Goal: Information Seeking & Learning: Learn about a topic

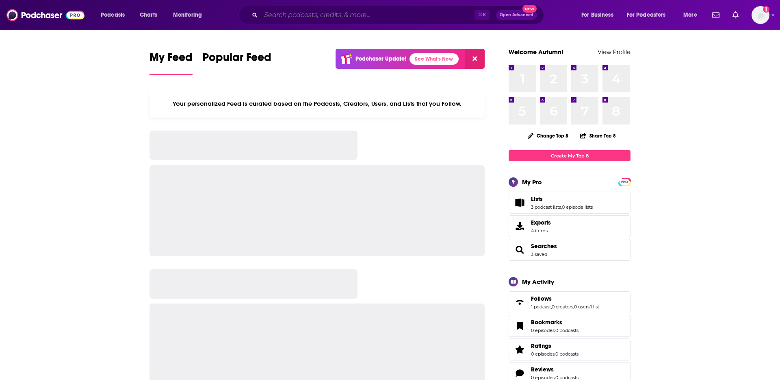
click at [343, 18] on input "Search podcasts, credits, & more..." at bounding box center [368, 15] width 214 height 13
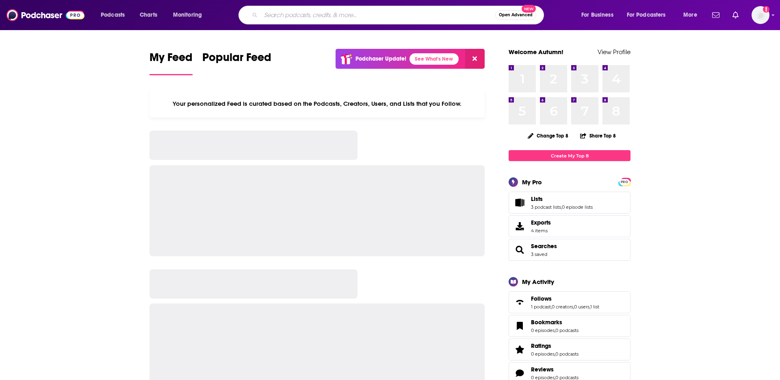
paste input "The Wellness Process"
type input "The Wellness Process"
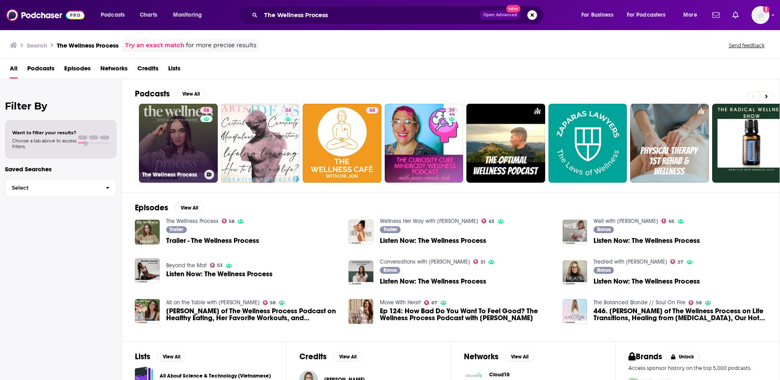
click at [160, 146] on link "58 The Wellness Process" at bounding box center [178, 143] width 79 height 79
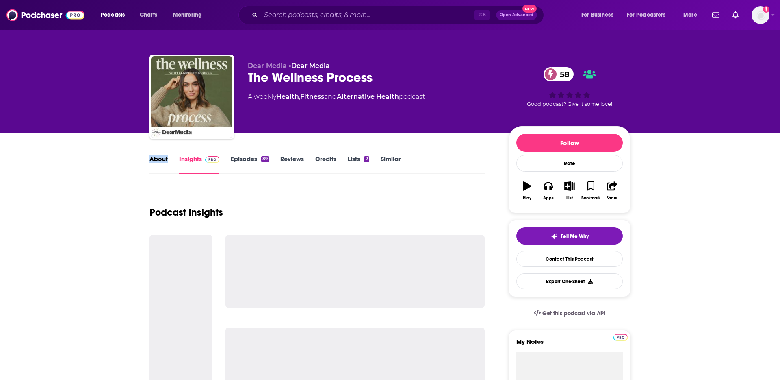
click at [245, 161] on link "Episodes 89" at bounding box center [250, 164] width 38 height 19
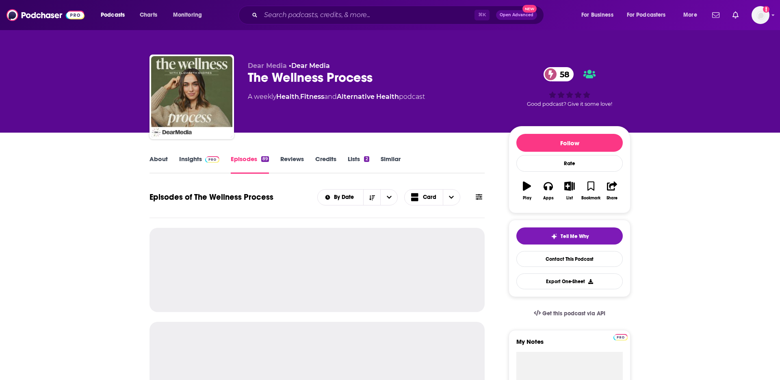
click at [200, 160] on link "Insights" at bounding box center [199, 164] width 40 height 19
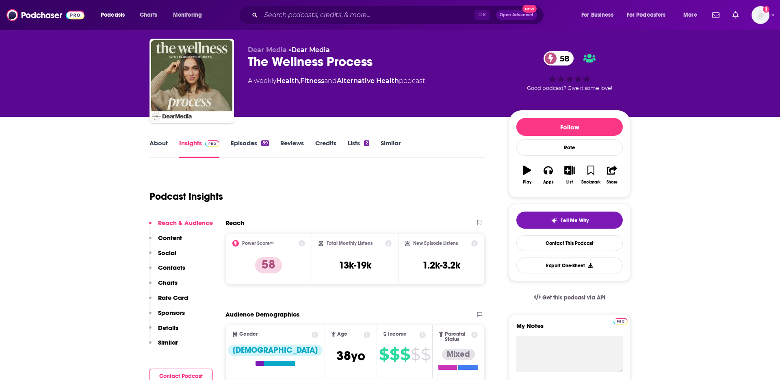
scroll to position [32, 0]
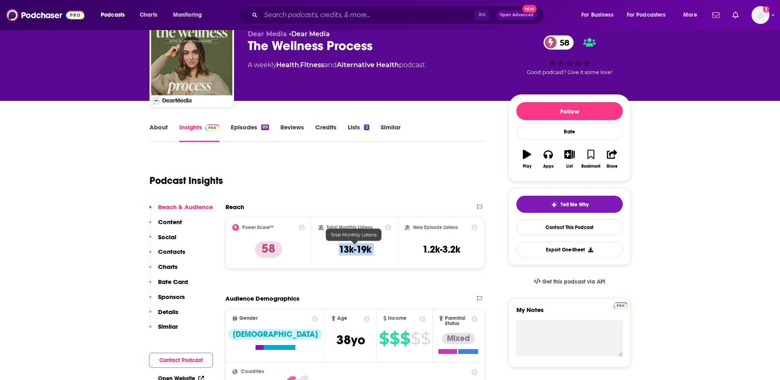
drag, startPoint x: 337, startPoint y: 247, endPoint x: 408, endPoint y: 247, distance: 70.3
click at [408, 247] on div "Power Score™ 58 Total Monthly Listens 13k-19k New Episode Listens 1.2k-3.2k" at bounding box center [355, 242] width 259 height 51
click at [351, 251] on h3 "13k-19k" at bounding box center [355, 249] width 33 height 12
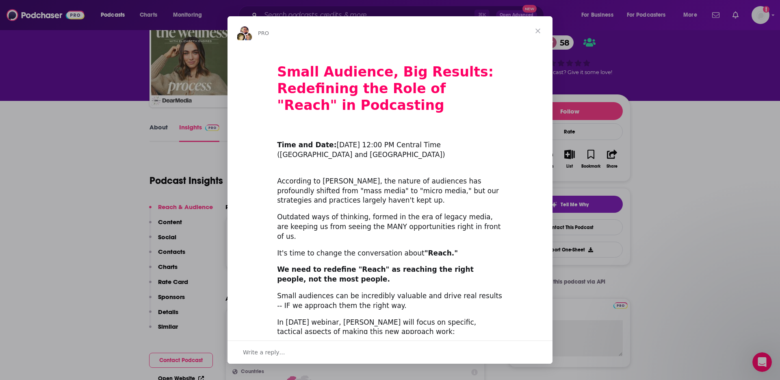
scroll to position [0, 0]
click at [149, 237] on div "Intercom messenger" at bounding box center [390, 190] width 780 height 380
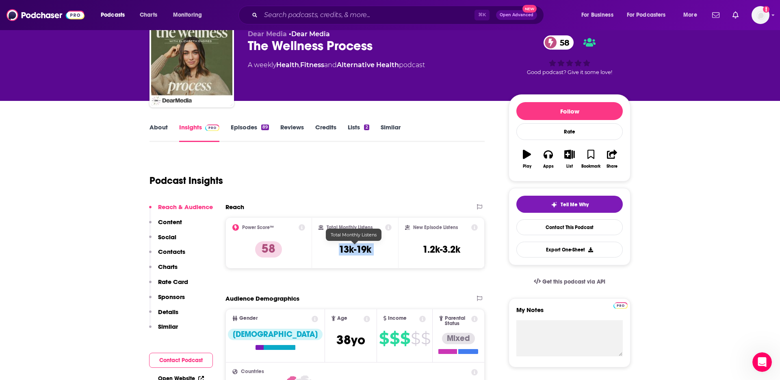
click at [349, 250] on h3 "13k-19k" at bounding box center [355, 249] width 33 height 12
click at [308, 15] on input "Search podcasts, credits, & more..." at bounding box center [368, 15] width 214 height 13
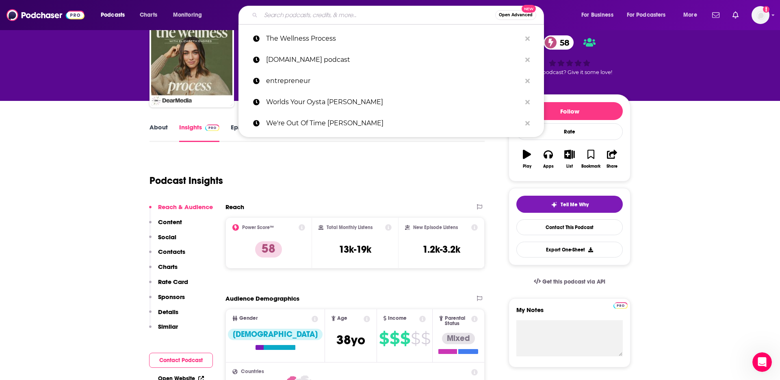
paste input "Sakara Life Podcast"
type input "Sakara Life Podcast"
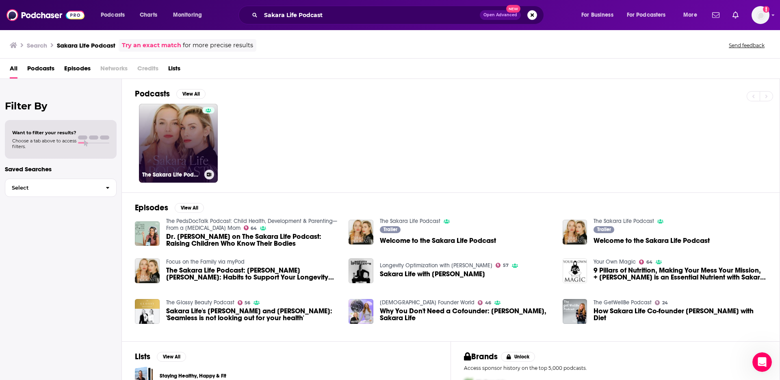
click at [165, 152] on link "The Sakara Life Podcast" at bounding box center [178, 143] width 79 height 79
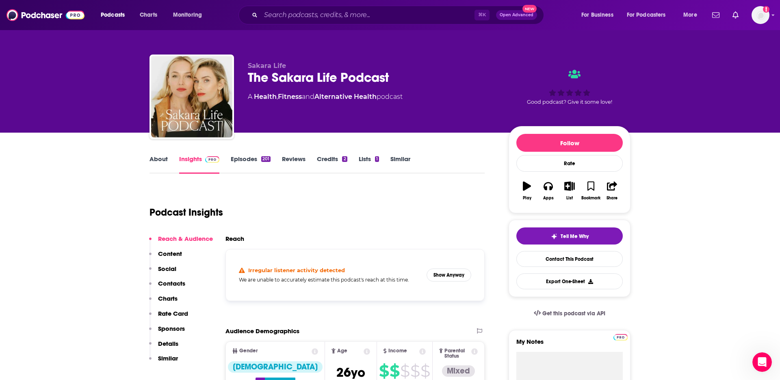
scroll to position [90, 0]
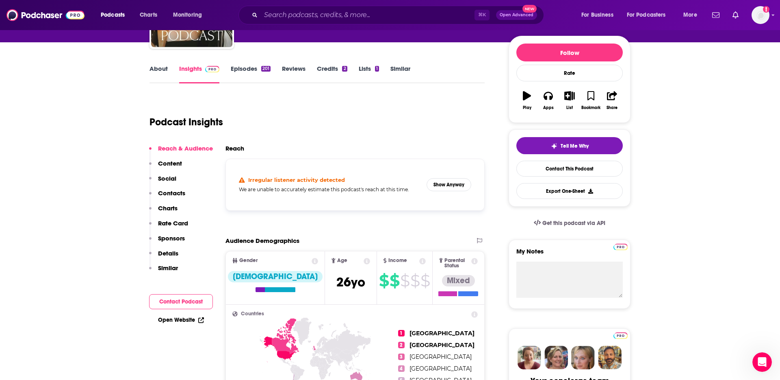
click at [252, 69] on link "Episodes 201" at bounding box center [251, 74] width 40 height 19
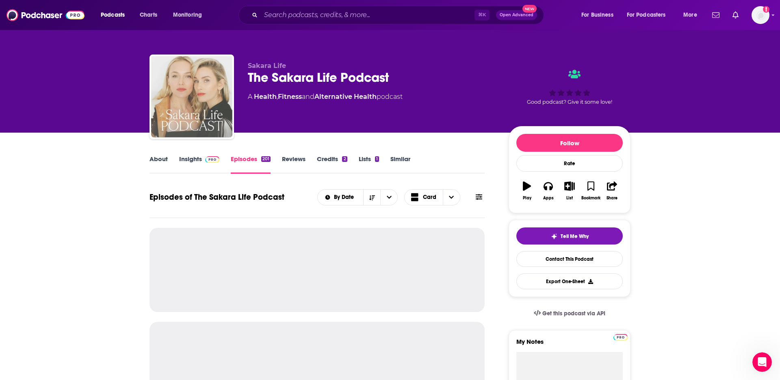
click at [213, 74] on img "The Sakara Life Podcast" at bounding box center [191, 96] width 81 height 81
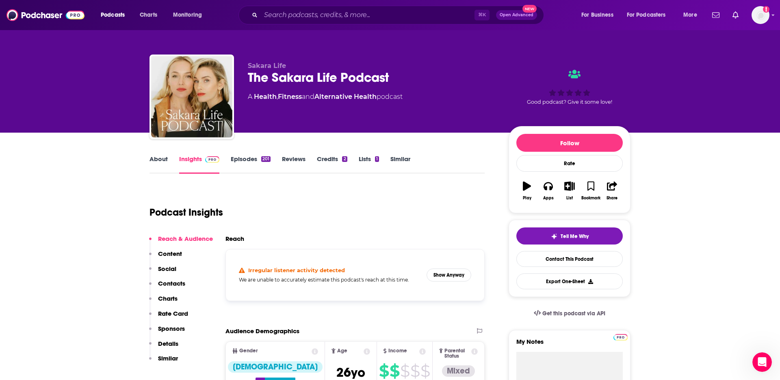
click at [161, 160] on link "About" at bounding box center [159, 164] width 18 height 19
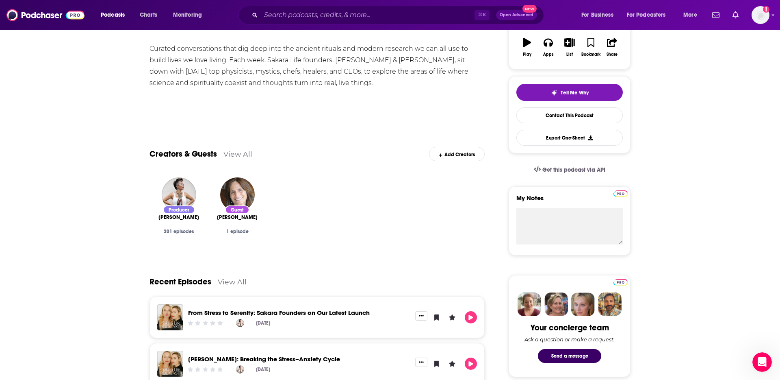
scroll to position [90, 0]
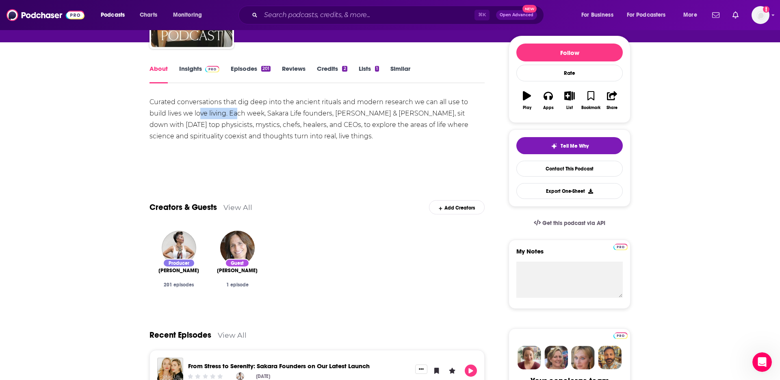
drag, startPoint x: 199, startPoint y: 111, endPoint x: 261, endPoint y: 116, distance: 62.8
click at [259, 116] on div "Curated conversations that dig deep into the ancient rituals and modern researc…" at bounding box center [317, 119] width 335 height 46
click at [241, 74] on link "Episodes 201" at bounding box center [251, 74] width 40 height 19
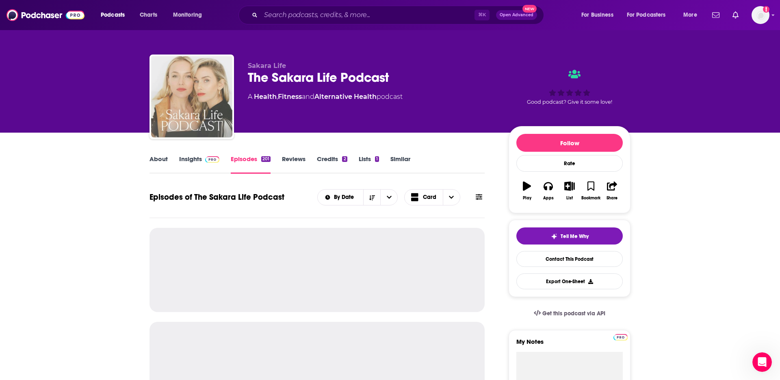
click at [198, 70] on img "The Sakara Life Podcast" at bounding box center [191, 96] width 81 height 81
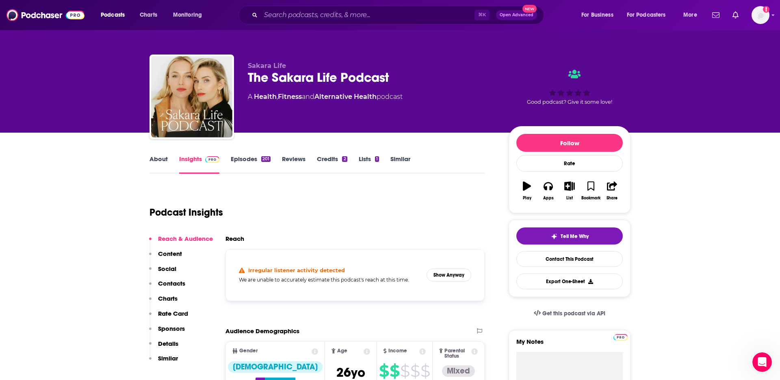
click at [198, 163] on link "Insights" at bounding box center [199, 164] width 40 height 19
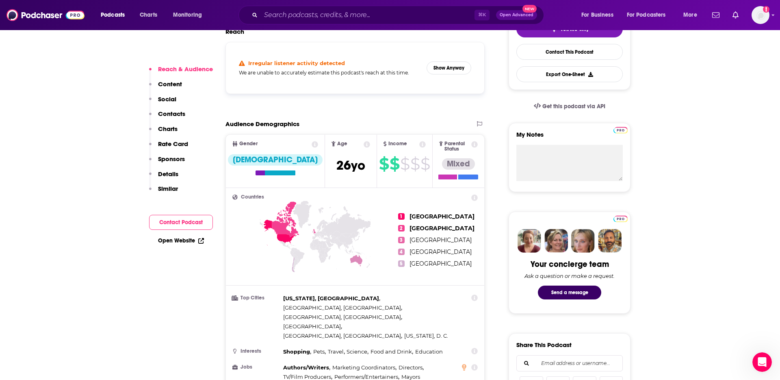
scroll to position [156, 0]
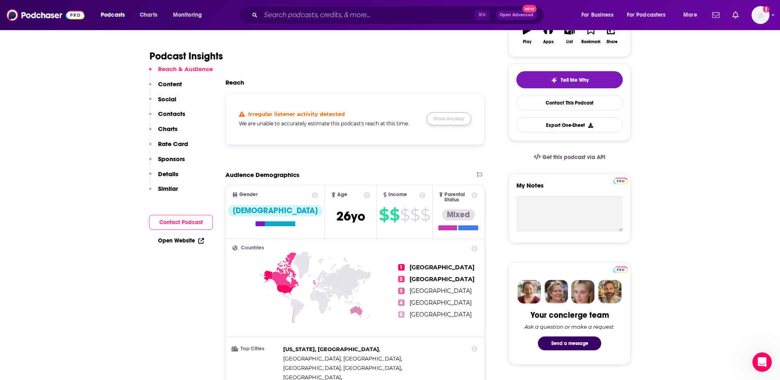
click at [442, 119] on button "Show Anyway" at bounding box center [449, 118] width 45 height 13
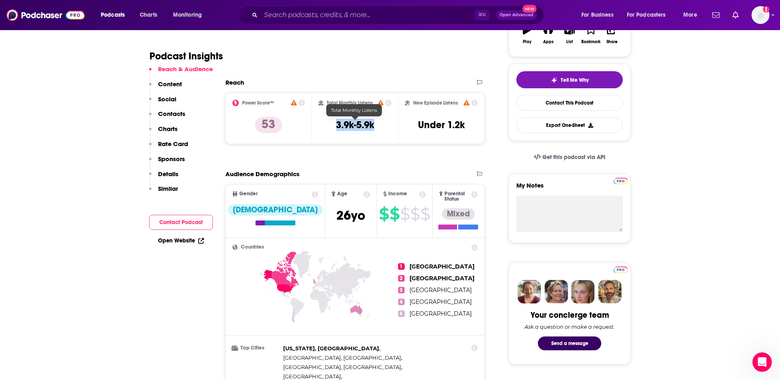
drag, startPoint x: 334, startPoint y: 125, endPoint x: 372, endPoint y: 125, distance: 38.2
click at [372, 125] on div "Total Monthly Listens 3.9k-5.9k" at bounding box center [356, 118] width 74 height 37
click at [363, 125] on h3 "3.9k-5.9k" at bounding box center [355, 125] width 38 height 12
drag, startPoint x: 353, startPoint y: 125, endPoint x: 375, endPoint y: 125, distance: 21.9
click at [375, 125] on div "Total Monthly Listens 3.9k-5.9k" at bounding box center [356, 118] width 74 height 37
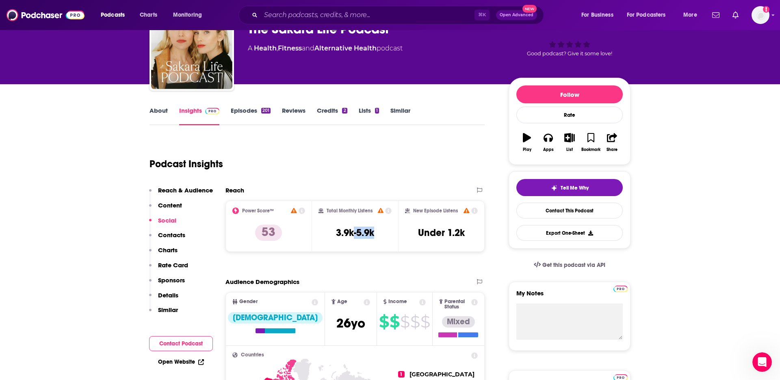
scroll to position [0, 0]
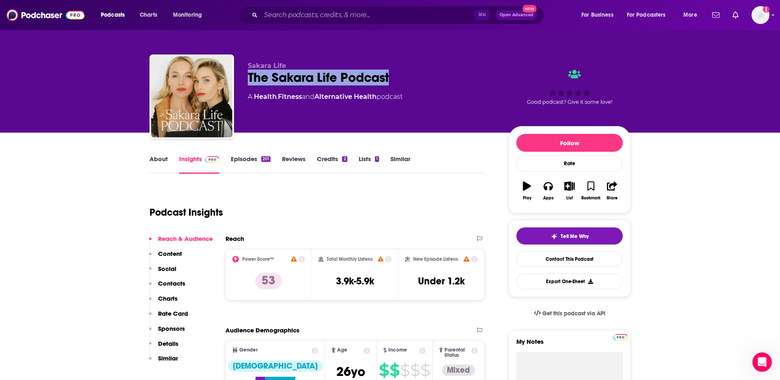
drag, startPoint x: 244, startPoint y: 82, endPoint x: 460, endPoint y: 82, distance: 216.2
click at [460, 82] on div "Sakara Life The Sakara Life Podcast A Health , Fitness and Alternative Health p…" at bounding box center [390, 98] width 481 height 88
copy h2 "The Sakara Life Podcast"
click at [295, 19] on input "Search podcasts, credits, & more..." at bounding box center [368, 15] width 214 height 13
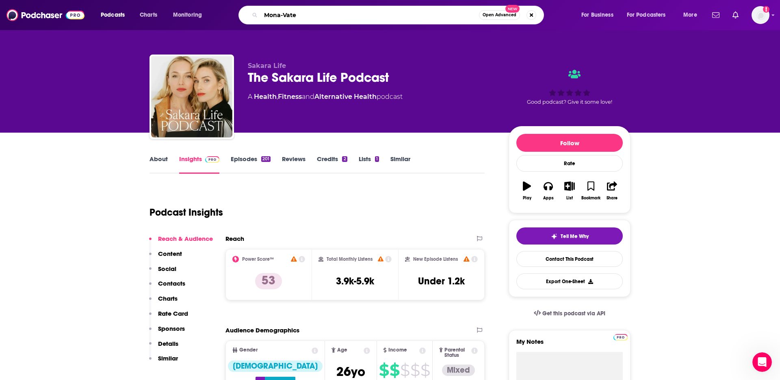
type input "[PERSON_NAME]-Vated"
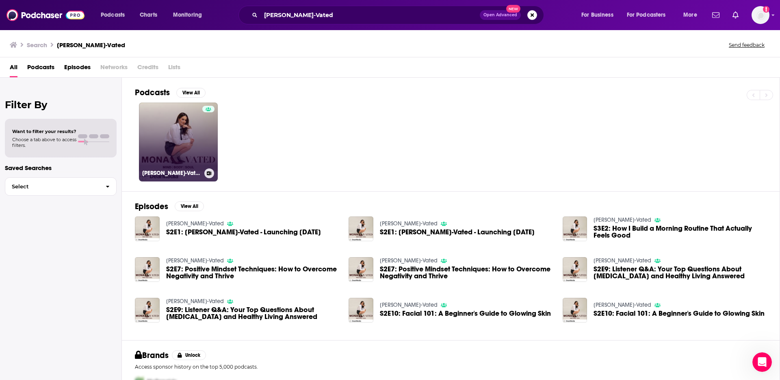
click at [161, 138] on link "[PERSON_NAME]-Vated" at bounding box center [178, 141] width 79 height 79
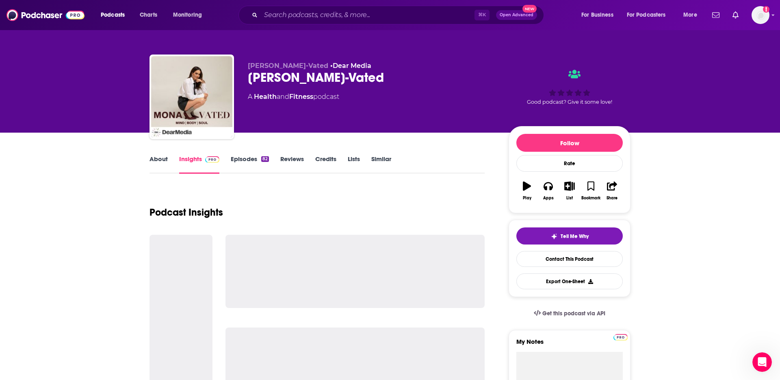
click at [241, 160] on link "Episodes 82" at bounding box center [250, 164] width 38 height 19
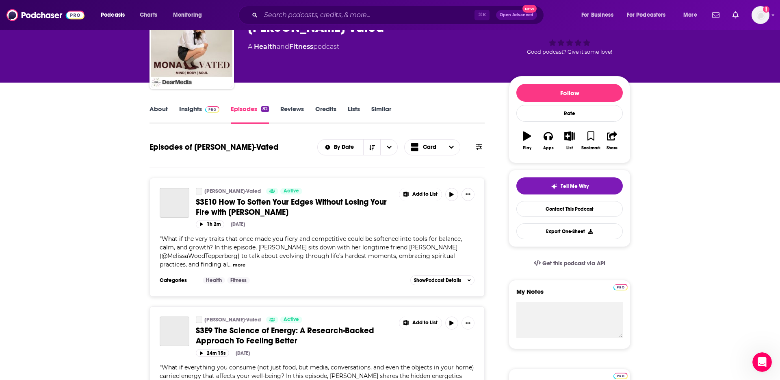
scroll to position [65, 0]
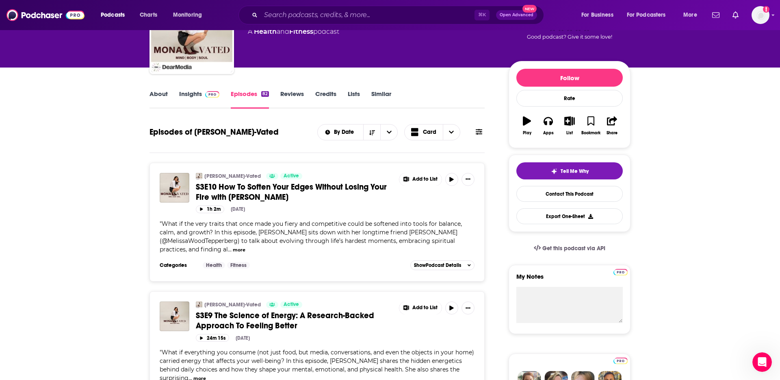
click at [196, 93] on link "Insights" at bounding box center [199, 99] width 40 height 19
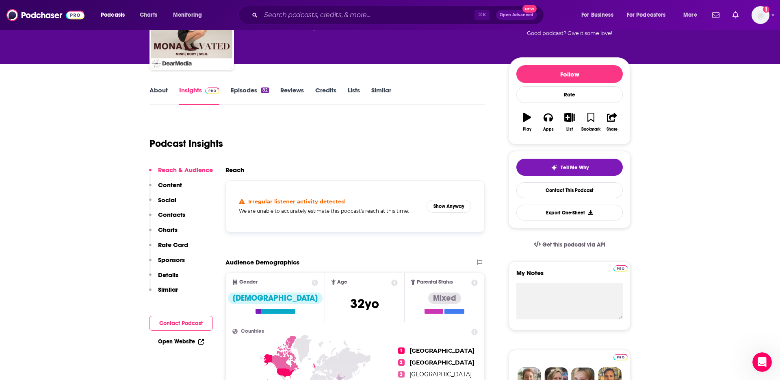
scroll to position [70, 0]
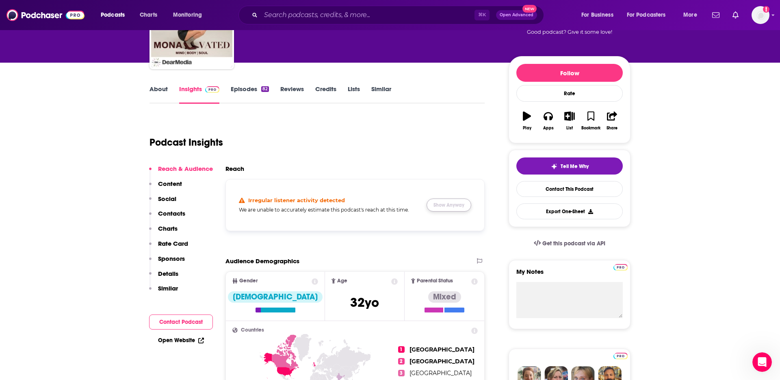
click at [450, 202] on button "Show Anyway" at bounding box center [449, 204] width 45 height 13
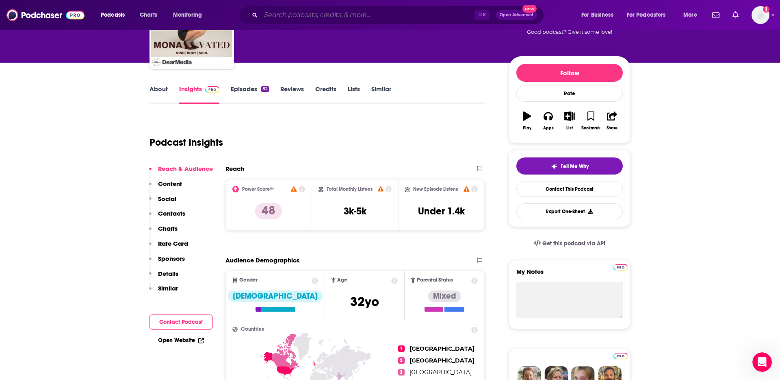
click at [305, 18] on input "Search podcasts, credits, & more..." at bounding box center [368, 15] width 214 height 13
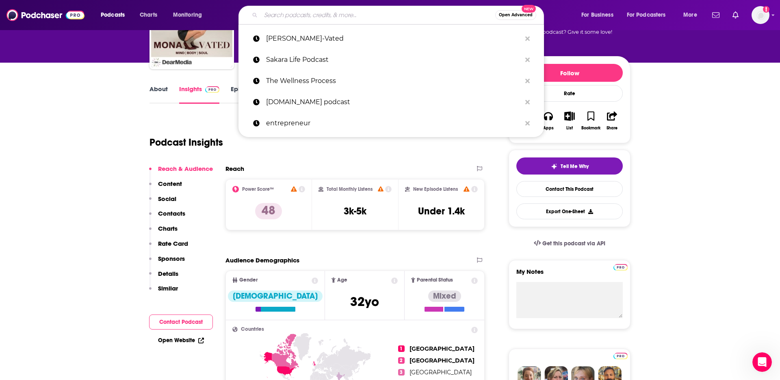
paste input "The Art of Well-Being"
type input "The Art of Well-Being"
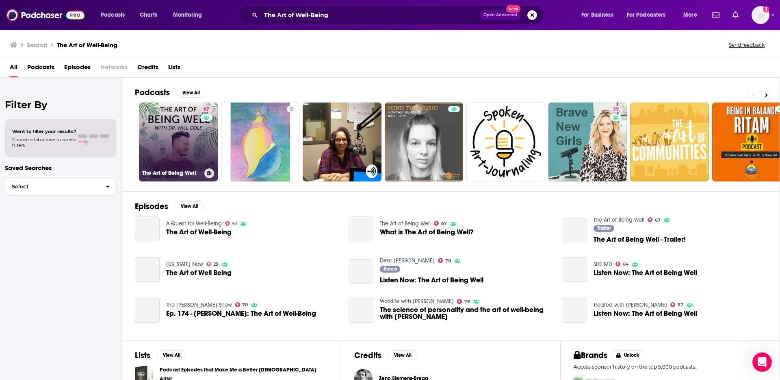
click at [170, 157] on link "67 The Art of Being Well" at bounding box center [178, 141] width 79 height 79
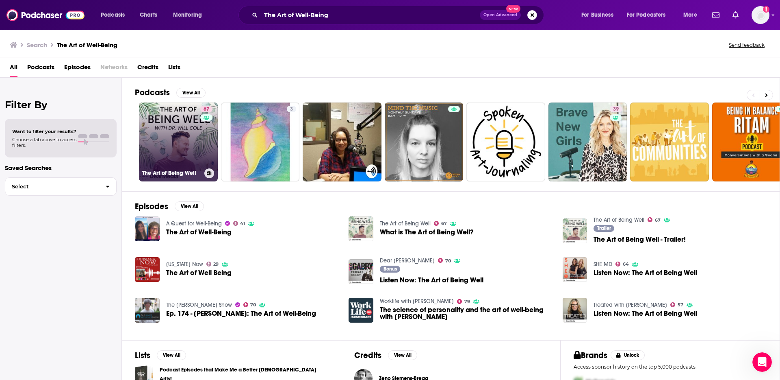
click at [172, 137] on link "67 The Art of Being Well" at bounding box center [178, 141] width 79 height 79
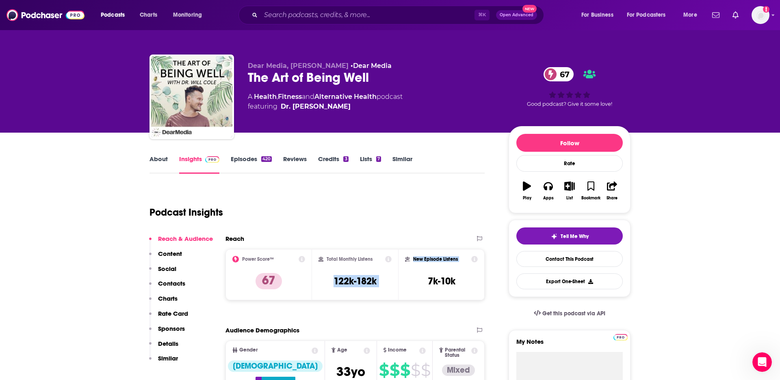
drag, startPoint x: 331, startPoint y: 280, endPoint x: 408, endPoint y: 286, distance: 77.0
click at [408, 286] on div "Power Score™ 67 Total Monthly Listens 122k-182k New Episode Listens 7k-10k" at bounding box center [355, 274] width 259 height 51
click at [386, 277] on div "Total Monthly Listens 122k-182k" at bounding box center [356, 274] width 74 height 37
click at [363, 277] on h3 "122k-182k" at bounding box center [355, 281] width 43 height 12
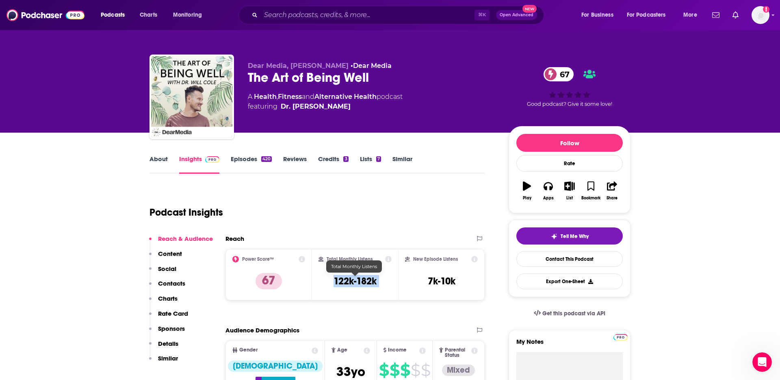
click at [363, 277] on h3 "122k-182k" at bounding box center [355, 281] width 43 height 12
copy div "122k-182k"
click at [161, 158] on link "About" at bounding box center [159, 164] width 18 height 19
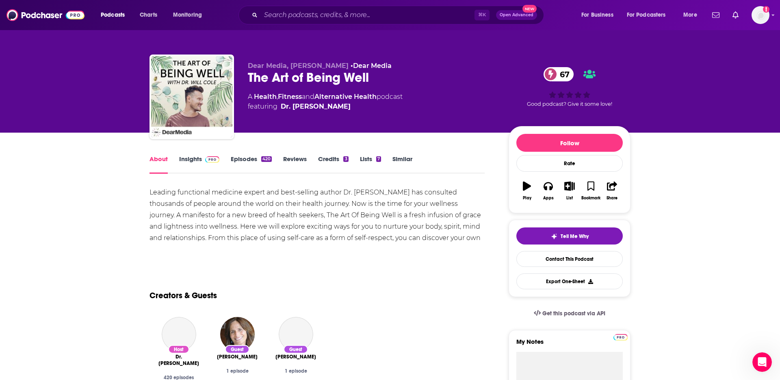
click at [211, 206] on div "Leading functional medicine expert and best-selling author Dr. [PERSON_NAME] ha…" at bounding box center [317, 221] width 335 height 68
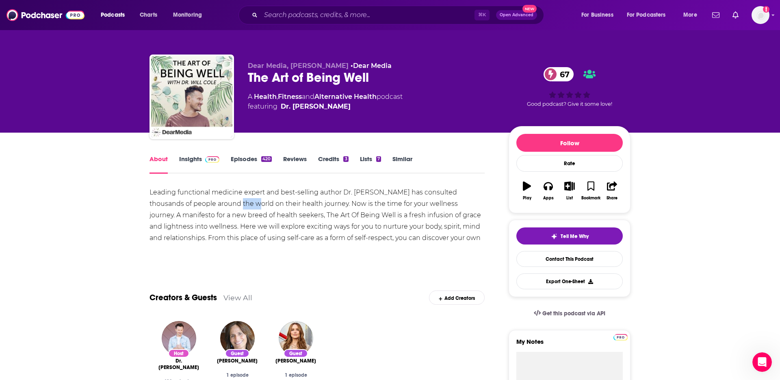
click at [211, 206] on div "Leading functional medicine expert and best-selling author Dr. [PERSON_NAME] ha…" at bounding box center [317, 221] width 335 height 68
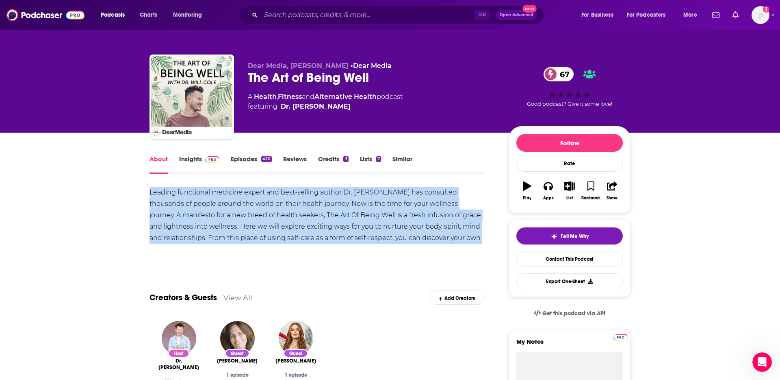
click at [211, 206] on div "Leading functional medicine expert and best-selling author Dr. [PERSON_NAME] ha…" at bounding box center [317, 221] width 335 height 68
copy div "Leading functional medicine expert and best-selling author Dr. [PERSON_NAME] ha…"
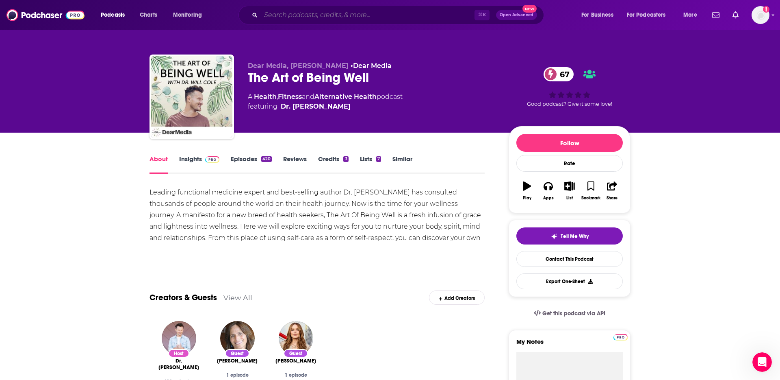
click at [295, 16] on input "Search podcasts, credits, & more..." at bounding box center [368, 15] width 214 height 13
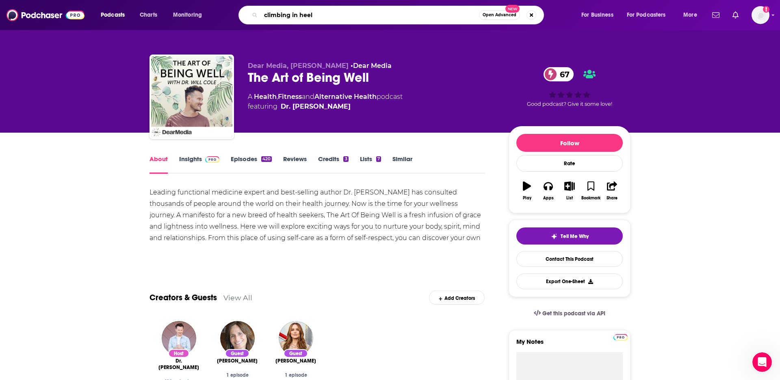
type input "climbing in heels"
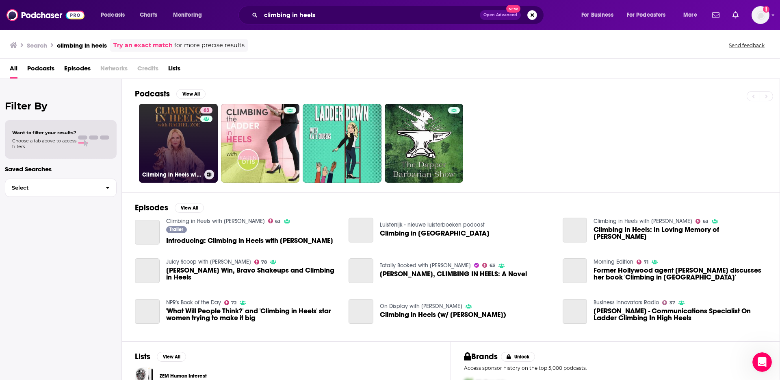
click at [180, 153] on link "63 Climbing in Heels with [PERSON_NAME]" at bounding box center [178, 143] width 79 height 79
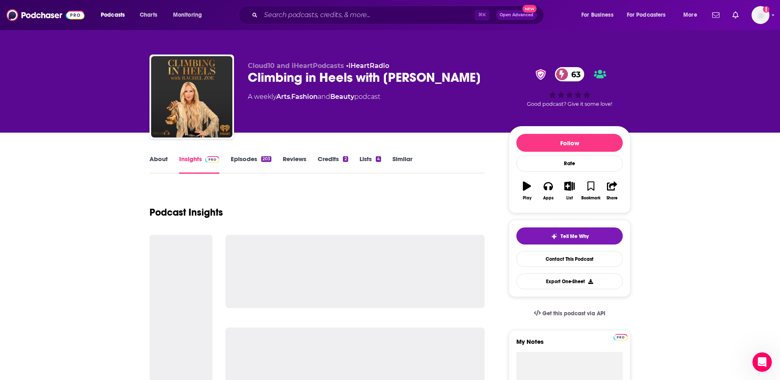
click at [241, 157] on link "Episodes 203" at bounding box center [251, 164] width 41 height 19
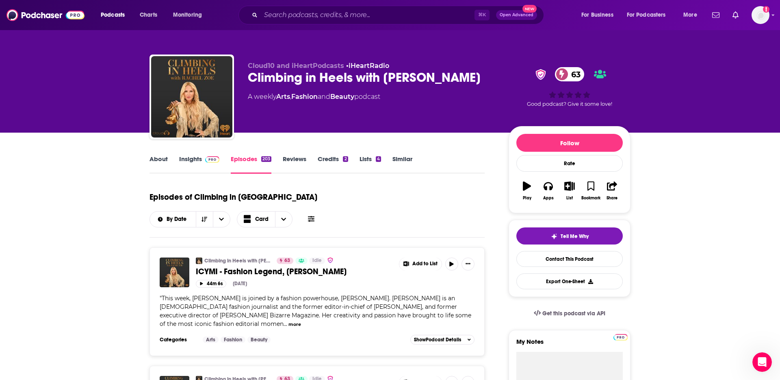
click at [208, 165] on link "Insights" at bounding box center [199, 164] width 40 height 19
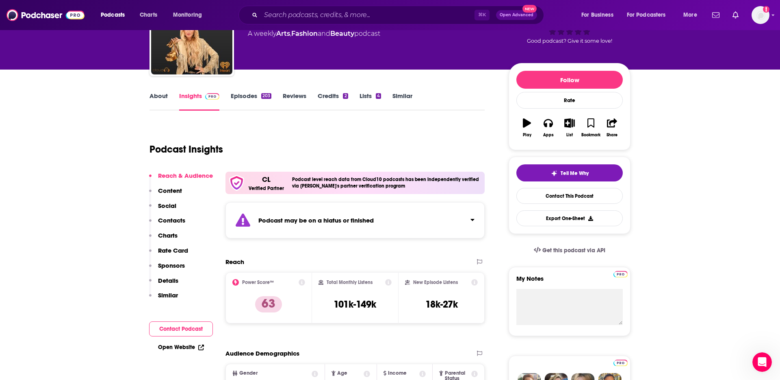
scroll to position [64, 0]
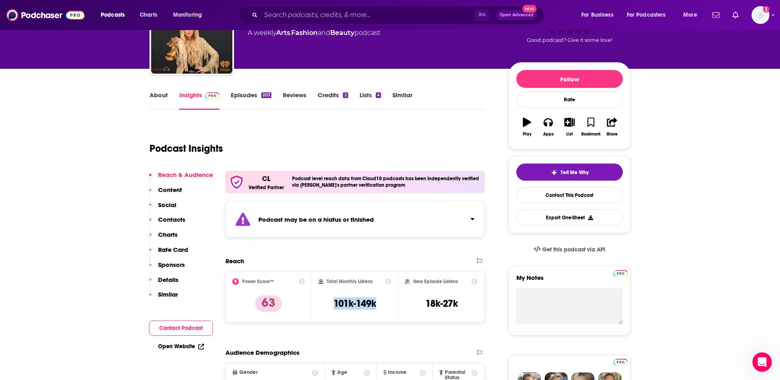
drag, startPoint x: 328, startPoint y: 303, endPoint x: 392, endPoint y: 303, distance: 64.2
click at [392, 303] on div "Total Monthly Listens 101k-149k" at bounding box center [355, 296] width 87 height 51
copy h3 "101k-149k"
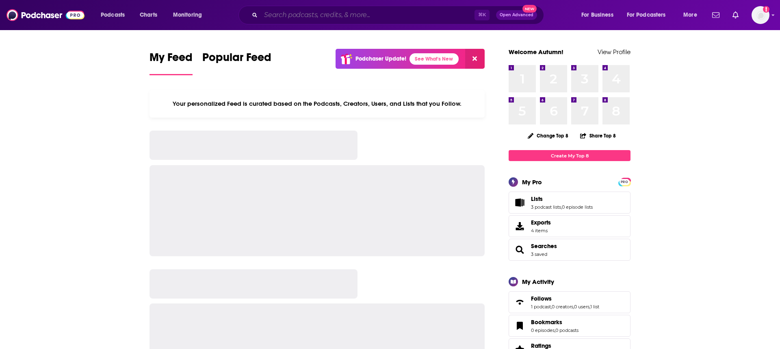
click at [340, 11] on input "Search podcasts, credits, & more..." at bounding box center [368, 15] width 214 height 13
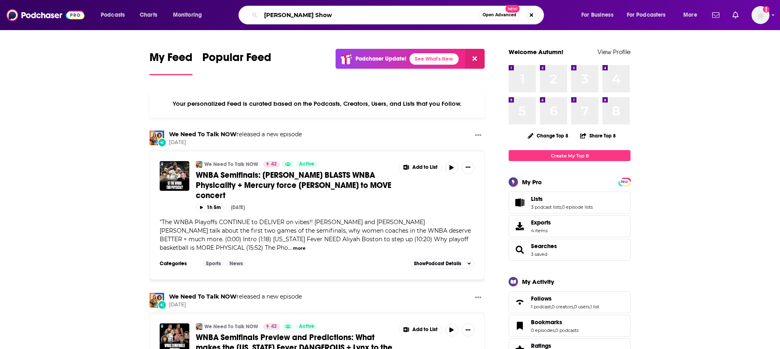
type input "Dr. Gabrielle Lyon Show"
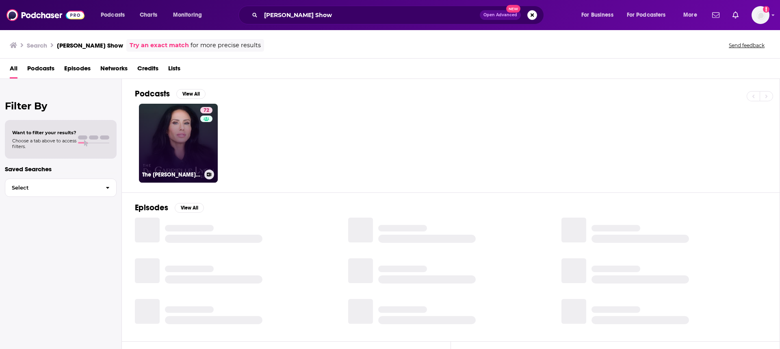
click at [175, 133] on link "72 The Dr. Gabrielle Lyon Show" at bounding box center [178, 143] width 79 height 79
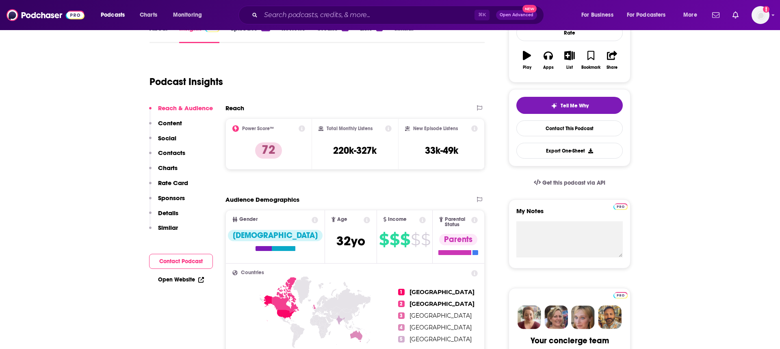
scroll to position [142, 0]
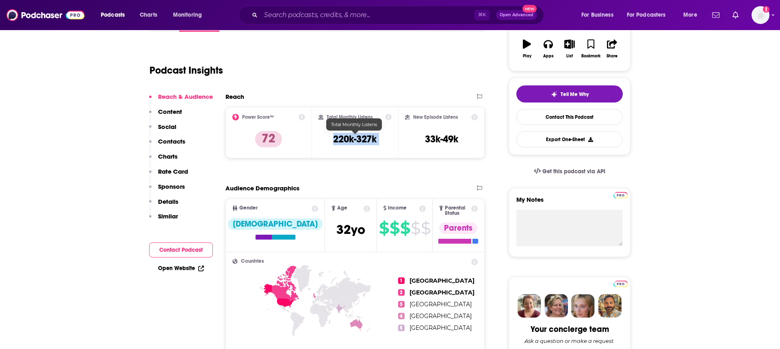
drag, startPoint x: 327, startPoint y: 137, endPoint x: 403, endPoint y: 138, distance: 76.0
click at [403, 138] on div "Power Score™ 72 Total Monthly Listens 220k-327k New Episode Listens 33k-49k" at bounding box center [355, 132] width 259 height 51
copy div "220k-327k"
click at [297, 19] on input "Search podcasts, credits, & more..." at bounding box center [368, 15] width 214 height 13
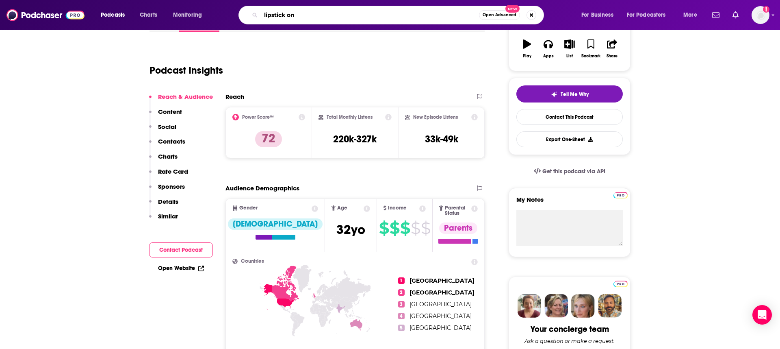
scroll to position [0, 0]
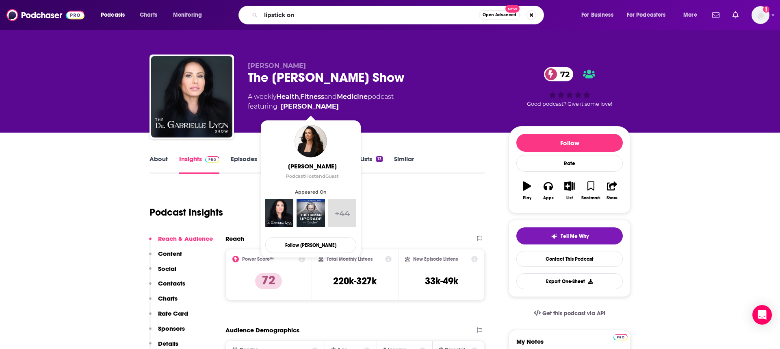
drag, startPoint x: 287, startPoint y: 107, endPoint x: 341, endPoint y: 104, distance: 54.1
click at [341, 104] on span "featuring Dr. Gabrielle Lyon" at bounding box center [321, 107] width 146 height 10
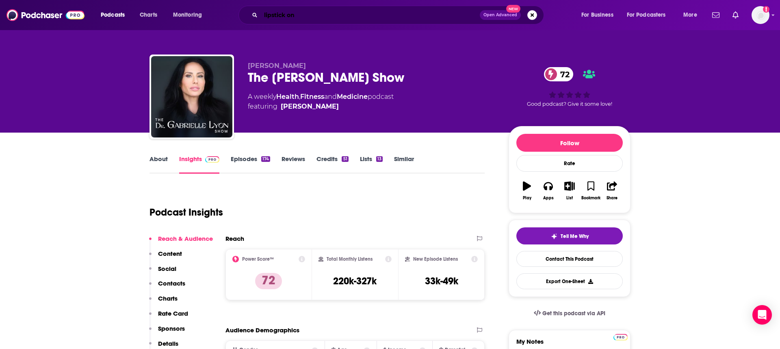
click at [285, 11] on input "lipstick on" at bounding box center [370, 15] width 219 height 13
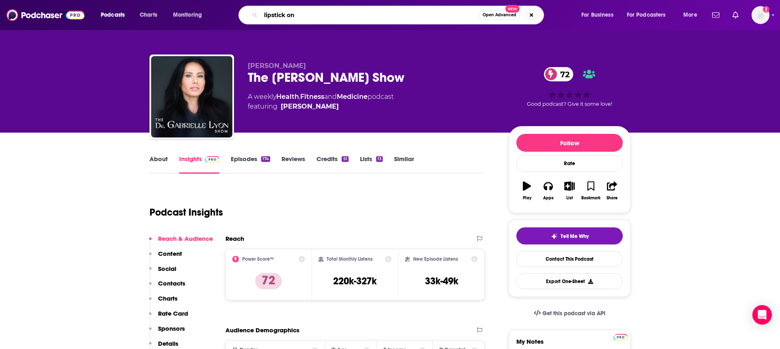
click at [310, 12] on input "lipstick on" at bounding box center [370, 15] width 218 height 13
type input "lipstick on the rim"
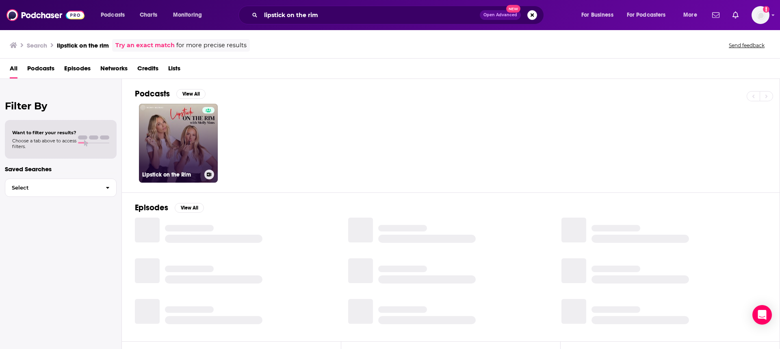
click at [181, 144] on link "Lipstick on the Rim" at bounding box center [178, 143] width 79 height 79
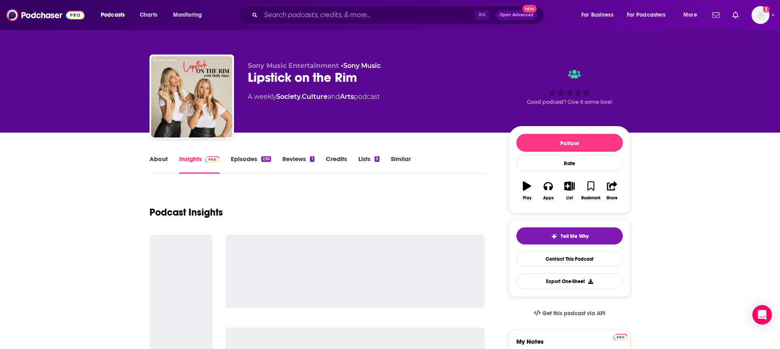
scroll to position [78, 0]
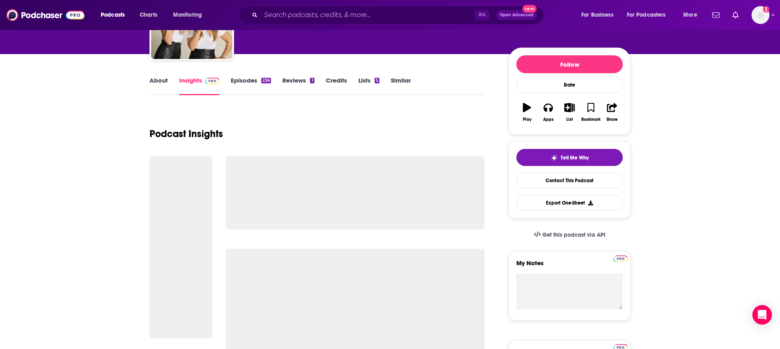
click at [255, 78] on link "Episodes 236" at bounding box center [251, 85] width 40 height 19
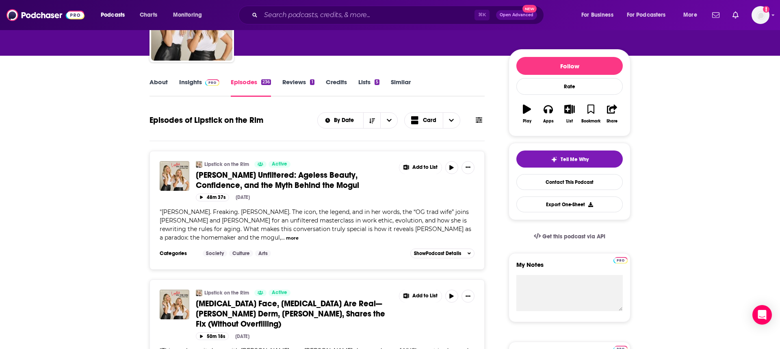
scroll to position [68, 0]
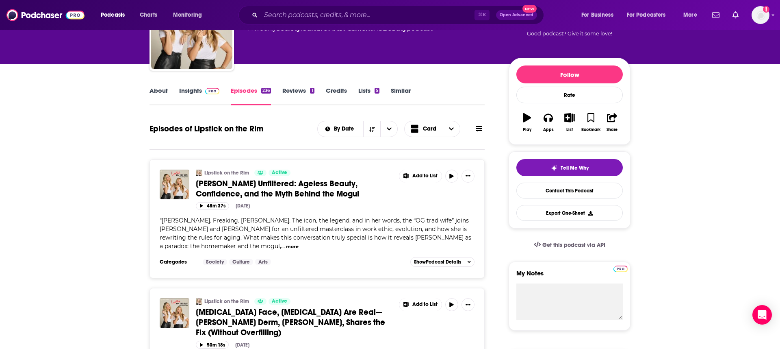
click at [196, 97] on link "Insights" at bounding box center [199, 96] width 40 height 19
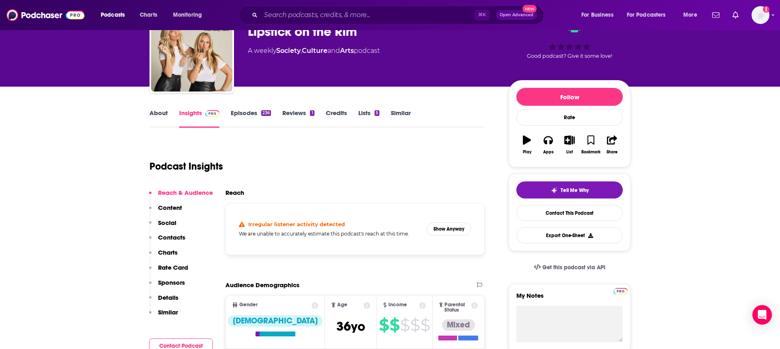
scroll to position [50, 0]
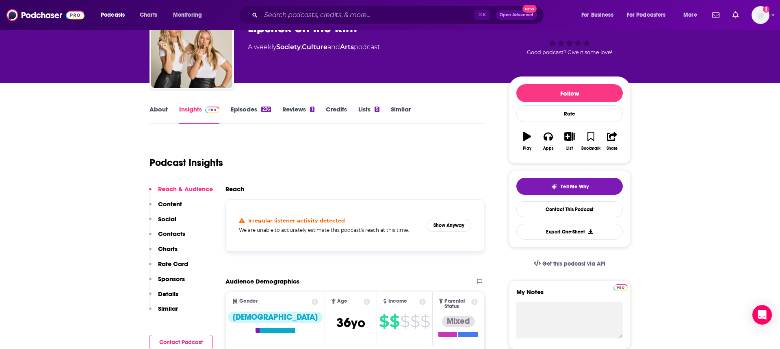
drag, startPoint x: 265, startPoint y: 226, endPoint x: 334, endPoint y: 227, distance: 68.7
click at [332, 226] on div "Irregular listener activity detected We are unable to accurately estimate this …" at bounding box center [329, 225] width 181 height 16
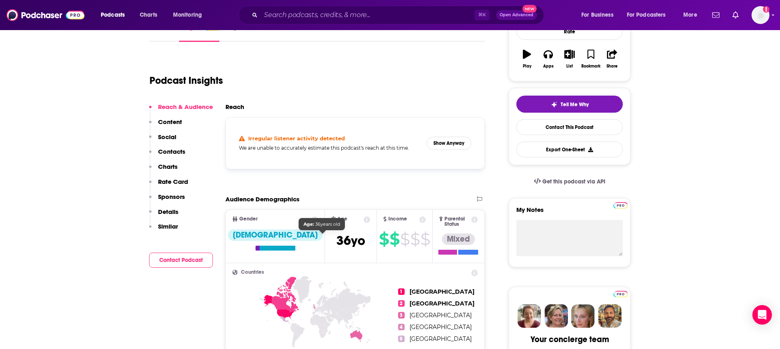
scroll to position [133, 0]
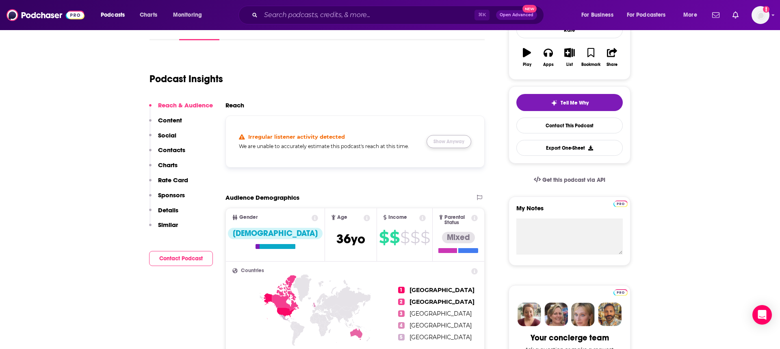
click at [441, 142] on button "Show Anyway" at bounding box center [449, 141] width 45 height 13
